Goal: Navigation & Orientation: Find specific page/section

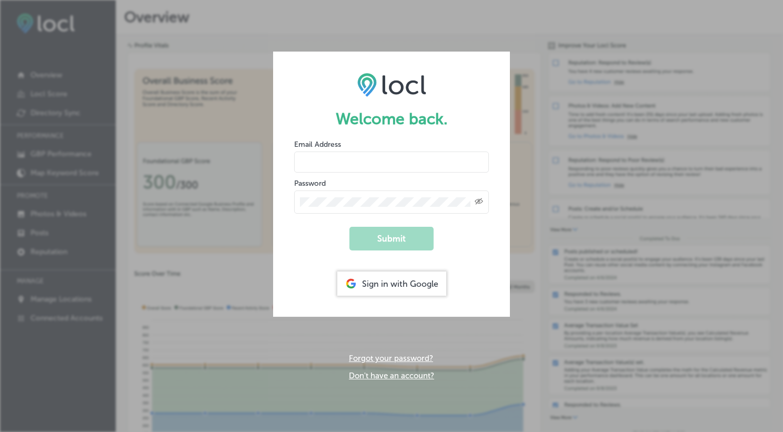
type input "[EMAIL_ADDRESS][DOMAIN_NAME]"
click at [391, 237] on button "Submit" at bounding box center [391, 239] width 84 height 24
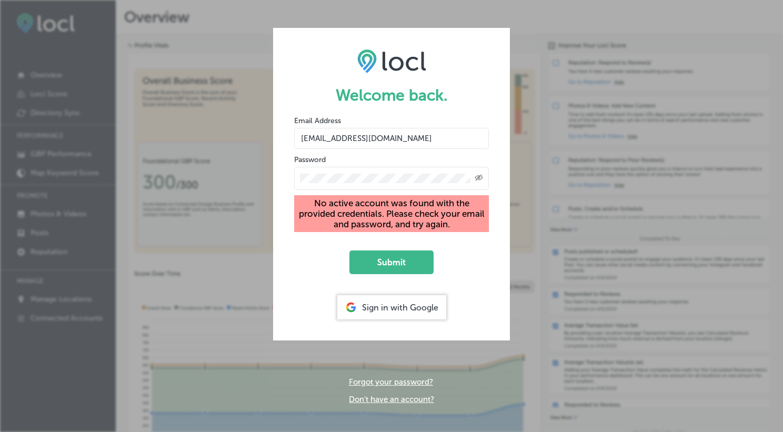
click at [398, 309] on div "Sign in with Google" at bounding box center [391, 307] width 109 height 24
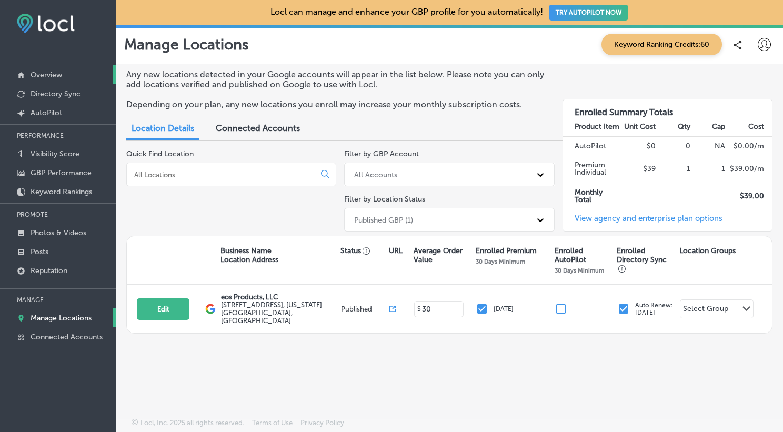
click at [45, 74] on p "Overview" at bounding box center [47, 74] width 32 height 9
